Goal: Task Accomplishment & Management: Complete application form

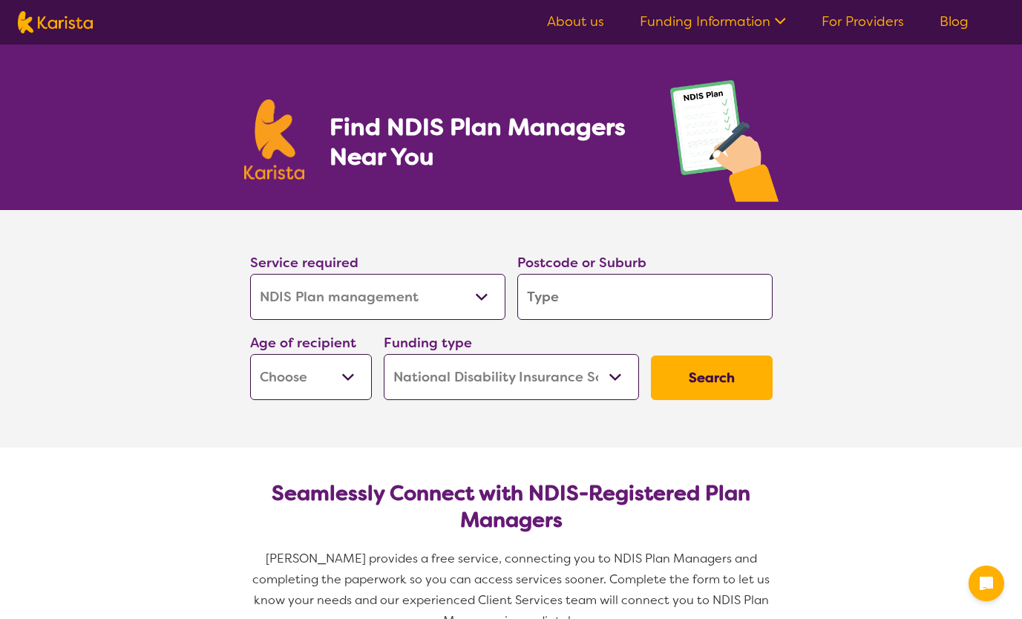
select select "NDIS Plan management"
select select "NDIS"
select select "NDIS Plan management"
select select "NDIS"
click at [435, 285] on select "Allied Health Assistant Assessment ([MEDICAL_DATA] or [MEDICAL_DATA]) Behaviour…" at bounding box center [377, 297] width 255 height 46
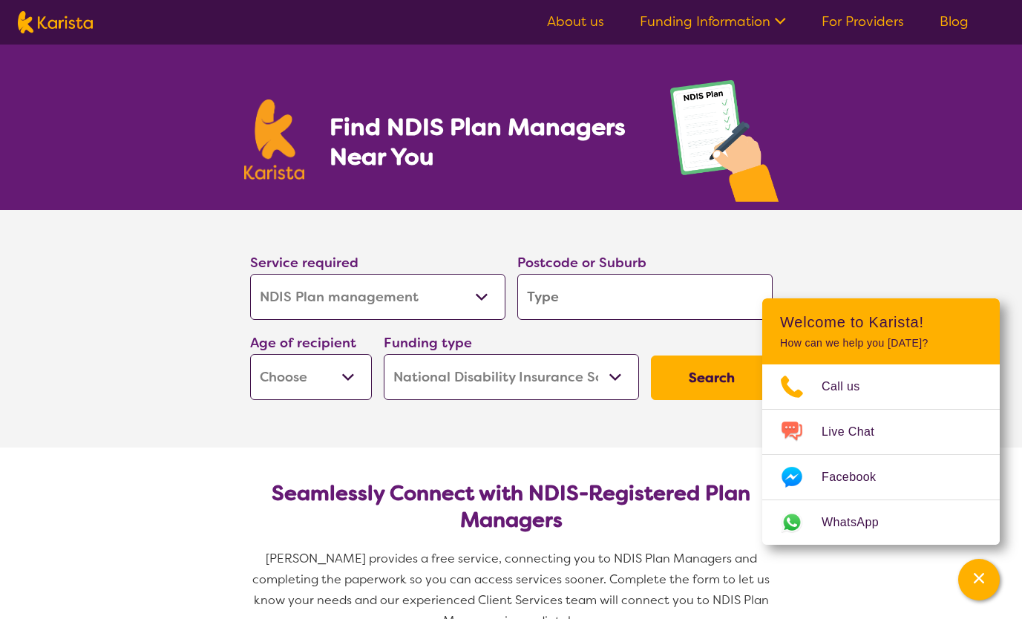
click at [250, 274] on select "Allied Health Assistant Assessment ([MEDICAL_DATA] or [MEDICAL_DATA]) Behaviour…" at bounding box center [377, 297] width 255 height 46
click at [569, 301] on input "search" at bounding box center [644, 297] width 255 height 46
type input "2"
type input "22"
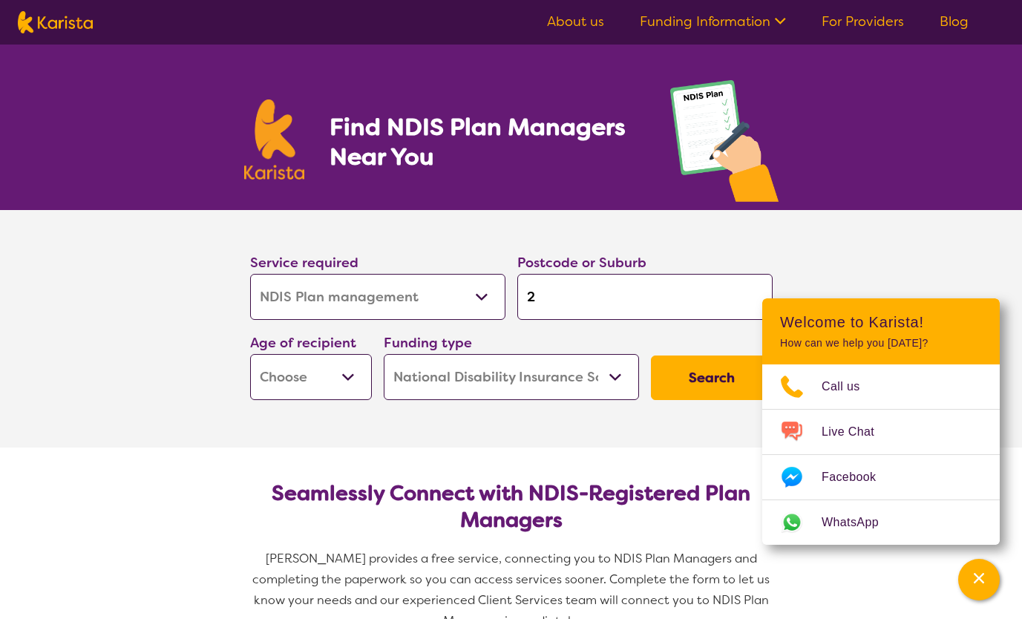
type input "22"
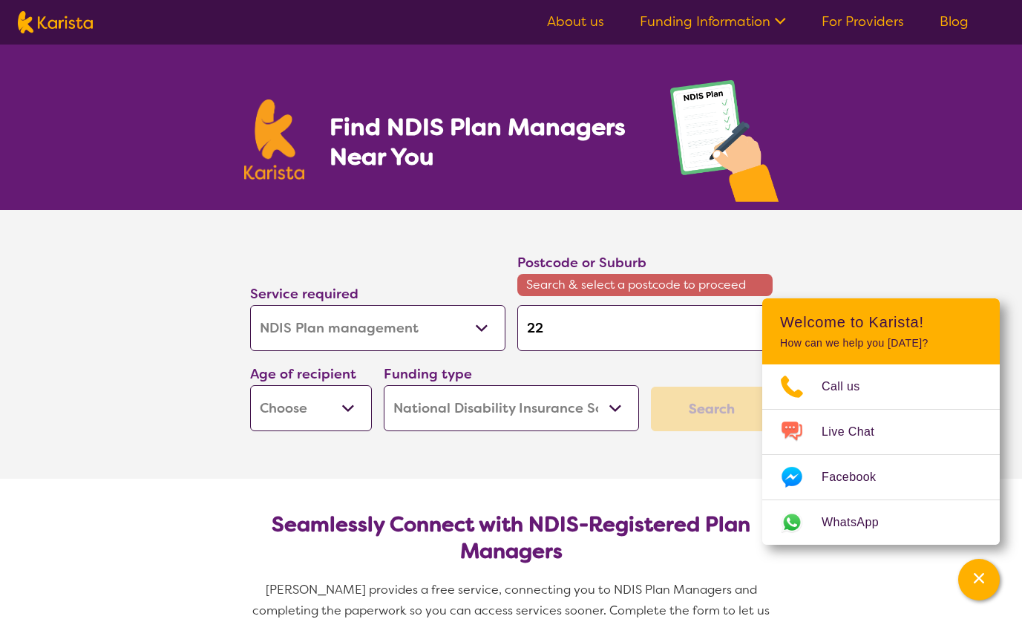
type input "221"
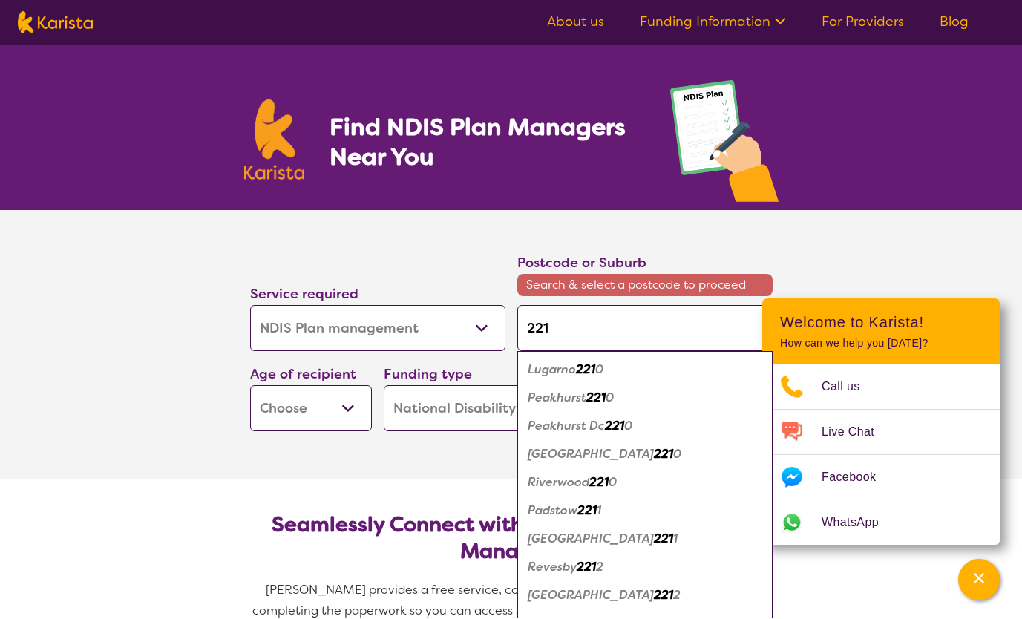
type input "2210"
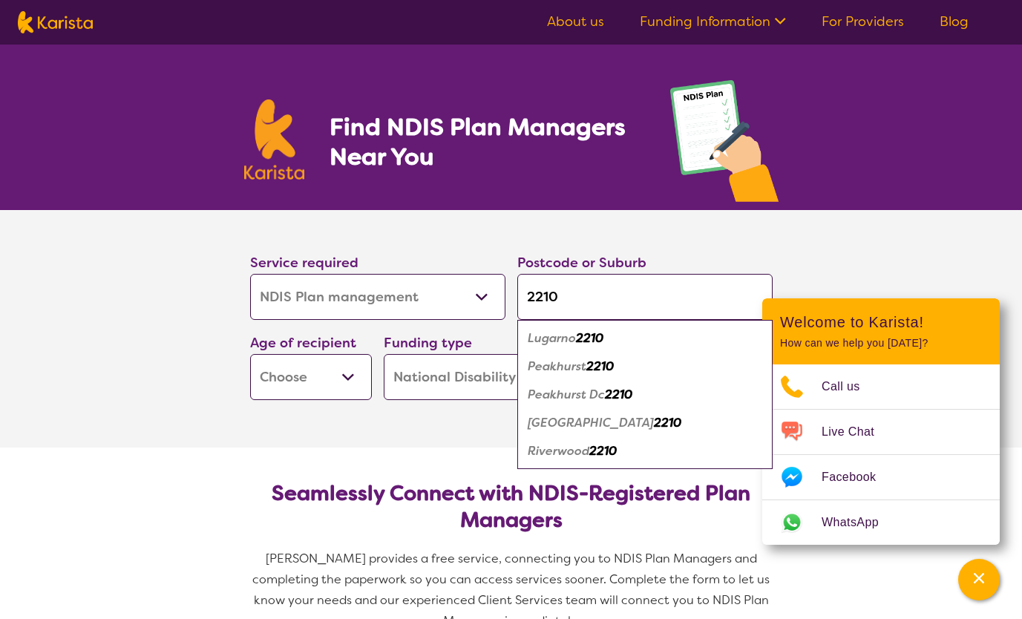
type input "2210"
click at [592, 364] on em "2210" at bounding box center [599, 367] width 27 height 16
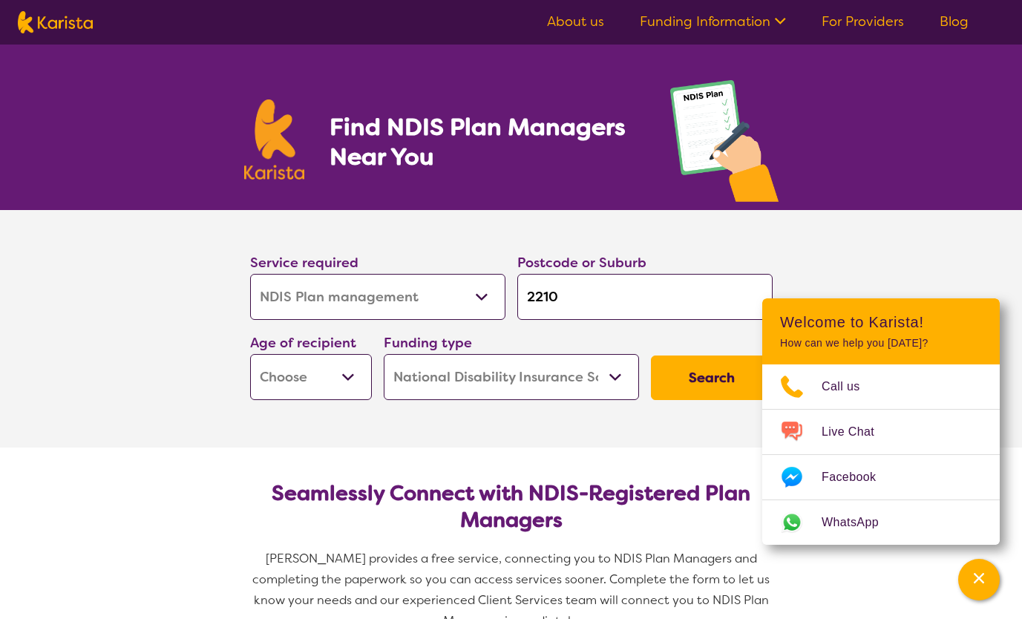
click at [359, 372] on select "Early Childhood - 0 to 9 Child - 10 to 11 Adolescent - 12 to 17 Adult - 18 to 6…" at bounding box center [311, 377] width 122 height 46
select select "EC"
click at [250, 354] on select "Early Childhood - 0 to 9 Child - 10 to 11 Adolescent - 12 to 17 Adult - 18 to 6…" at bounding box center [311, 377] width 122 height 46
select select "EC"
click at [728, 378] on button "Search" at bounding box center [712, 378] width 122 height 45
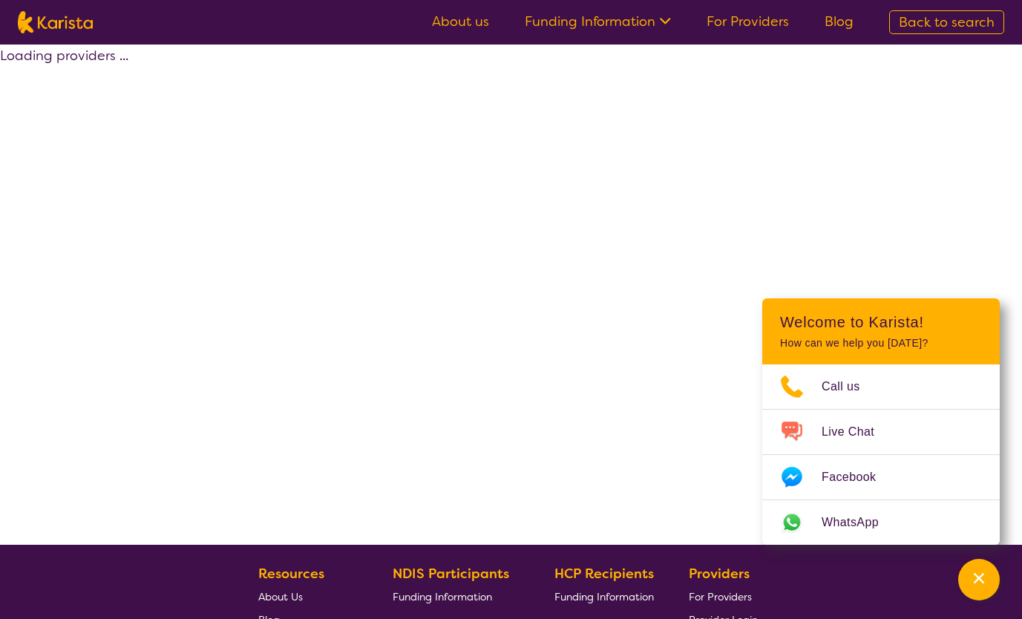
select select "by_score"
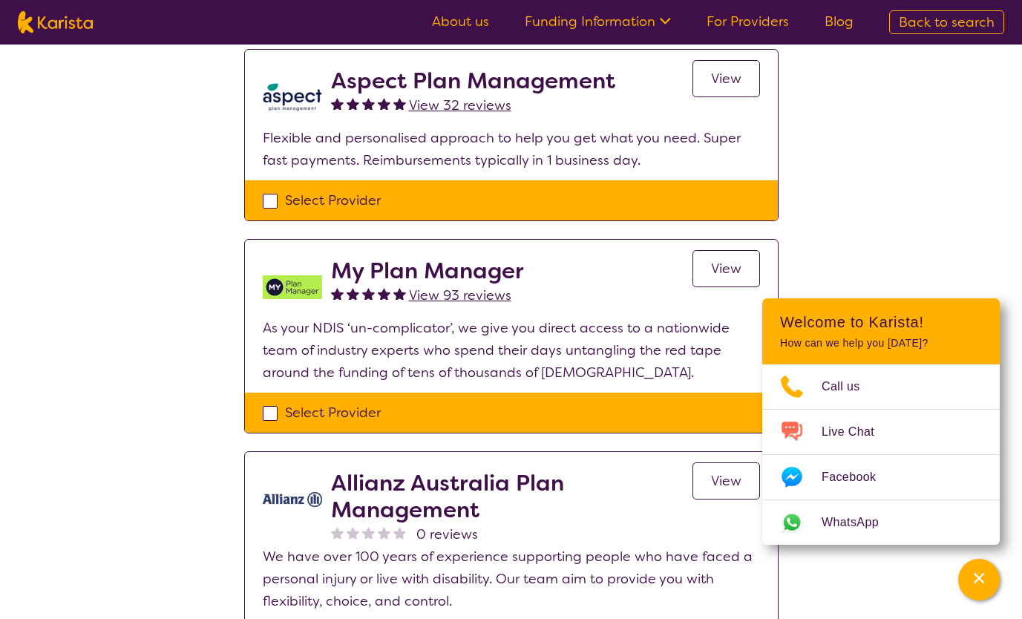
scroll to position [780, 0]
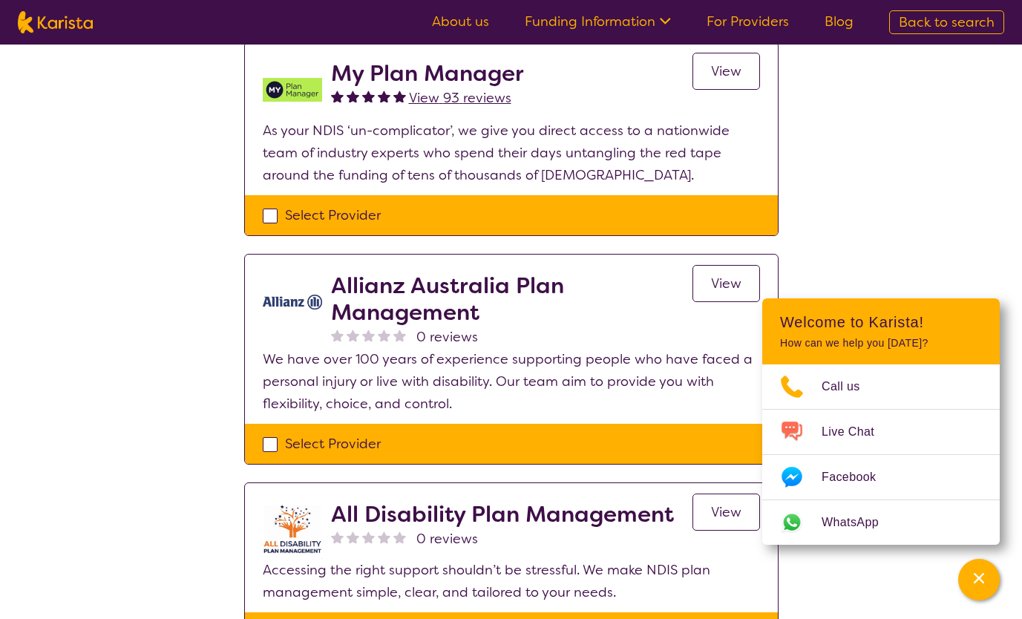
click at [272, 447] on div "Select Provider" at bounding box center [511, 444] width 497 height 22
checkbox input "true"
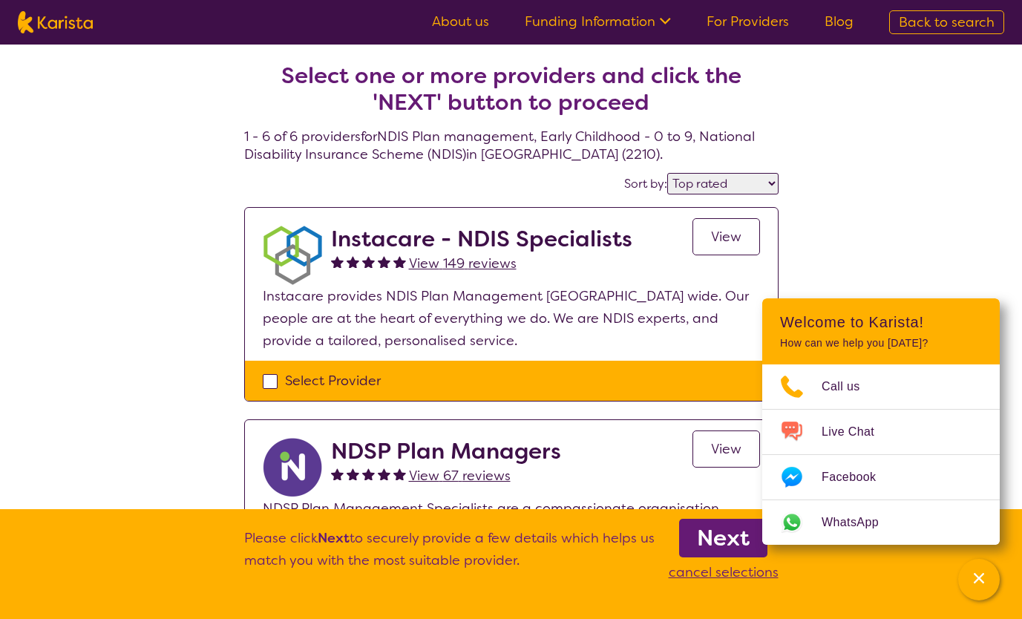
click at [261, 380] on div "Select Provider" at bounding box center [511, 381] width 533 height 40
click at [266, 382] on div "Select Provider" at bounding box center [511, 381] width 497 height 22
checkbox input "true"
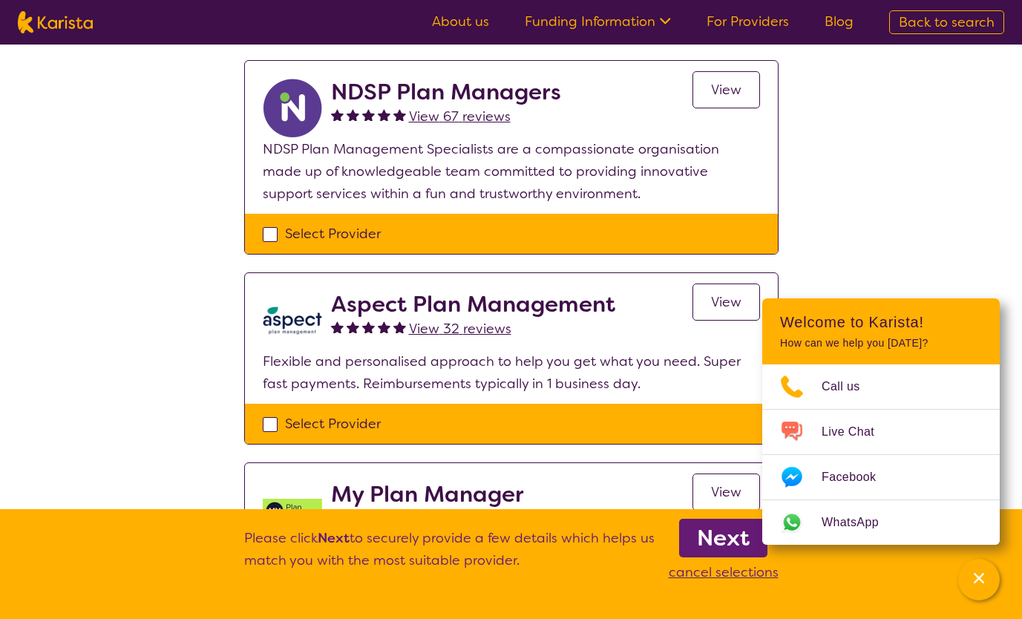
scroll to position [361, 0]
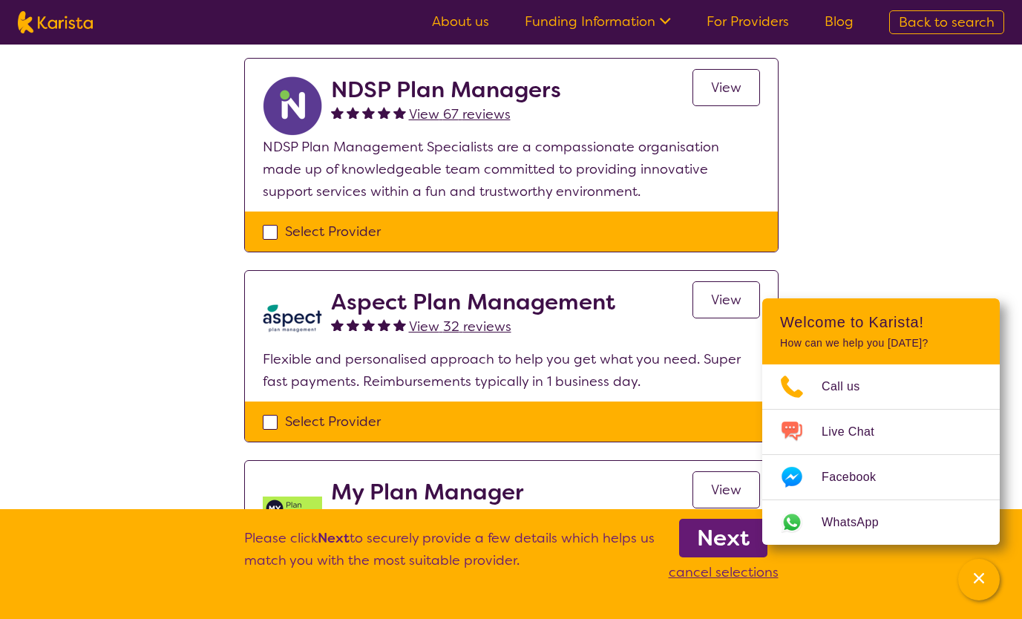
click at [272, 420] on div "Select Provider" at bounding box center [511, 421] width 497 height 22
checkbox input "true"
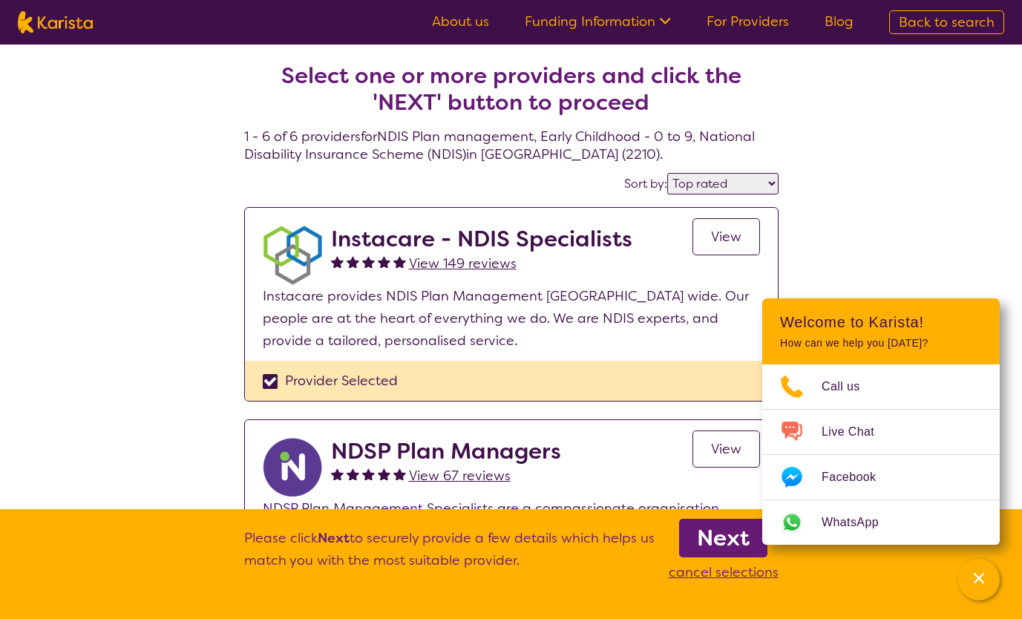
click at [728, 541] on b "Next" at bounding box center [723, 538] width 53 height 30
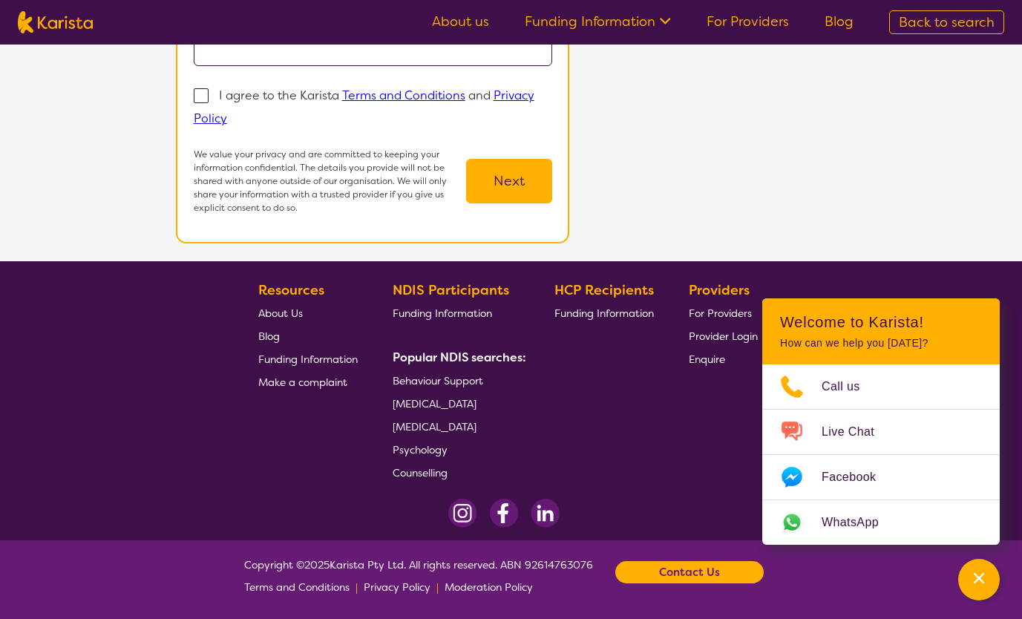
scroll to position [319, 0]
